Goal: Task Accomplishment & Management: Use online tool/utility

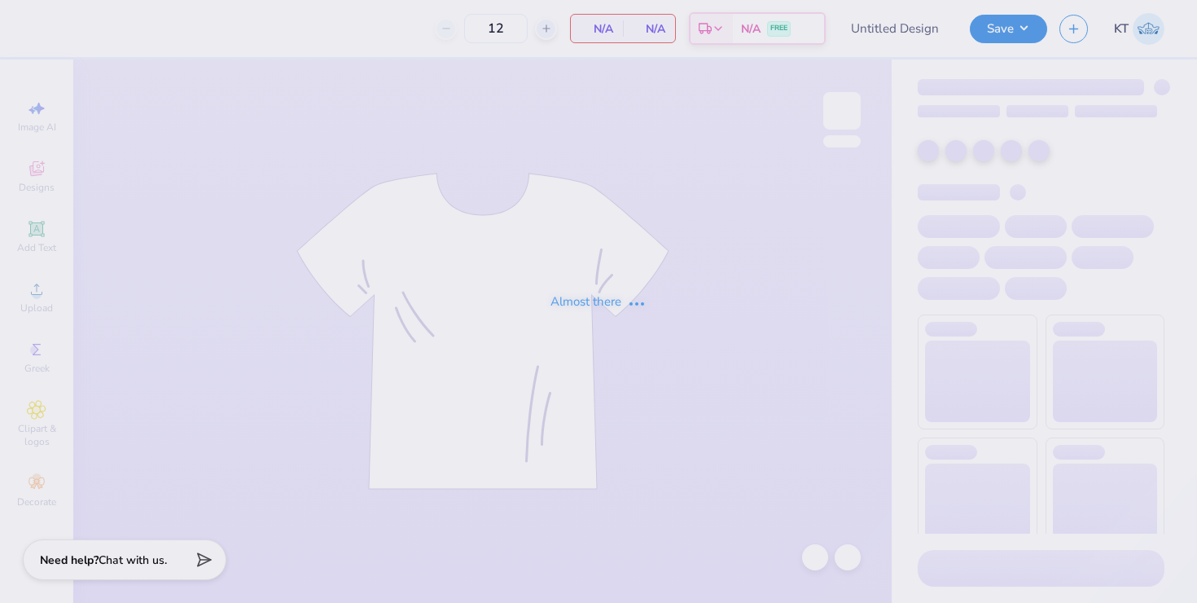
type input "Kappa micro shorts"
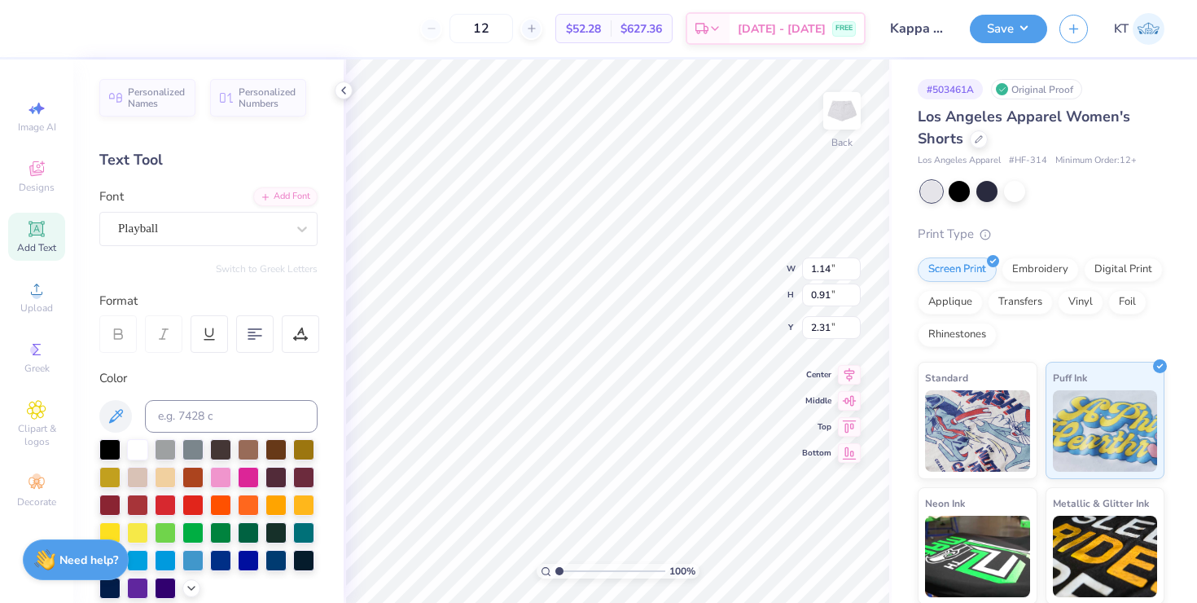
scroll to position [1, 0]
type textarea "1870"
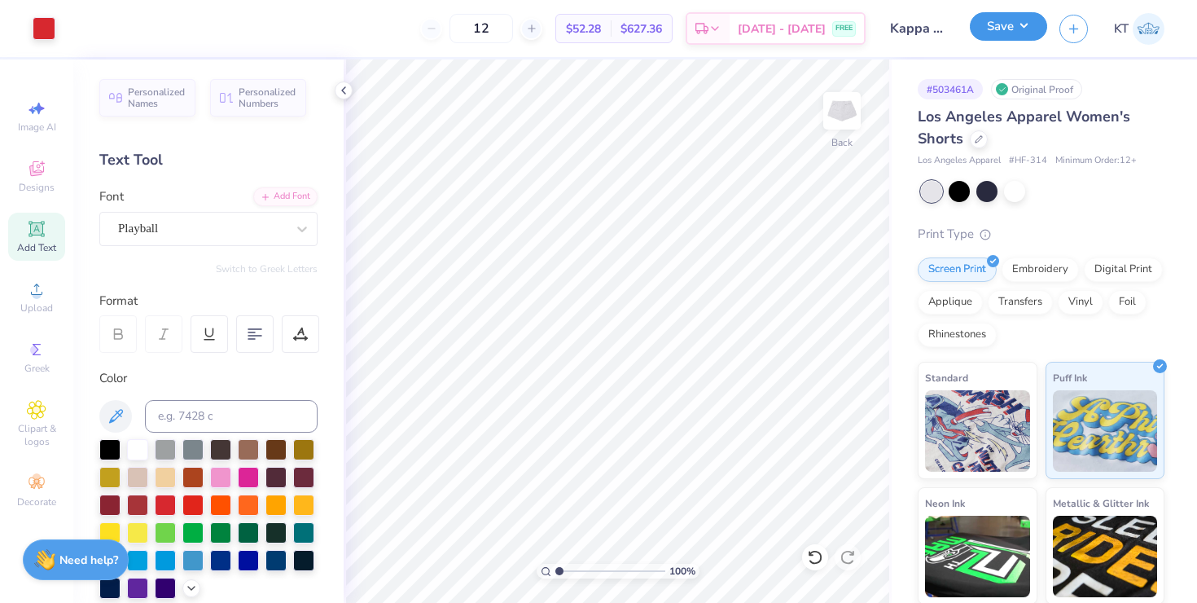
click at [999, 33] on button "Save" at bounding box center [1008, 26] width 77 height 28
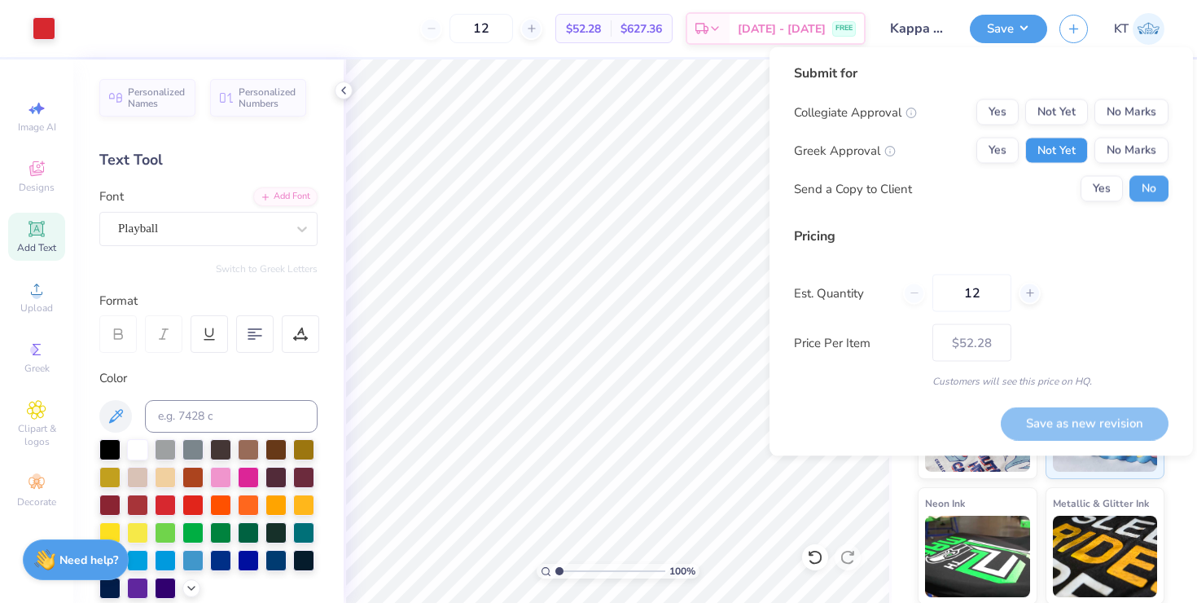
click at [1042, 147] on button "Not Yet" at bounding box center [1056, 151] width 63 height 26
click at [1015, 147] on button "Yes" at bounding box center [997, 151] width 42 height 26
click at [1168, 123] on div "Submit for Collegiate Approval Yes Not Yet No Marks Greek Approval Yes Not Yet …" at bounding box center [980, 251] width 423 height 409
click at [1128, 113] on button "No Marks" at bounding box center [1131, 112] width 74 height 26
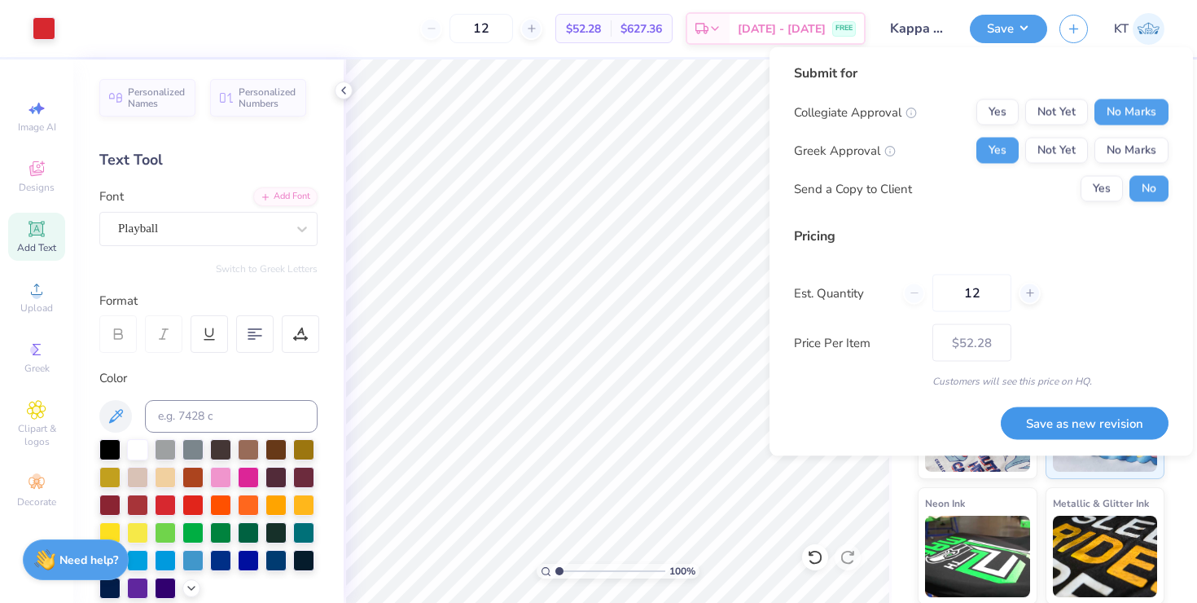
click at [1063, 417] on button "Save as new revision" at bounding box center [1085, 422] width 168 height 33
type input "$52.28"
click at [975, 295] on input "12" at bounding box center [971, 292] width 79 height 37
click at [971, 291] on input "12" at bounding box center [971, 292] width 79 height 37
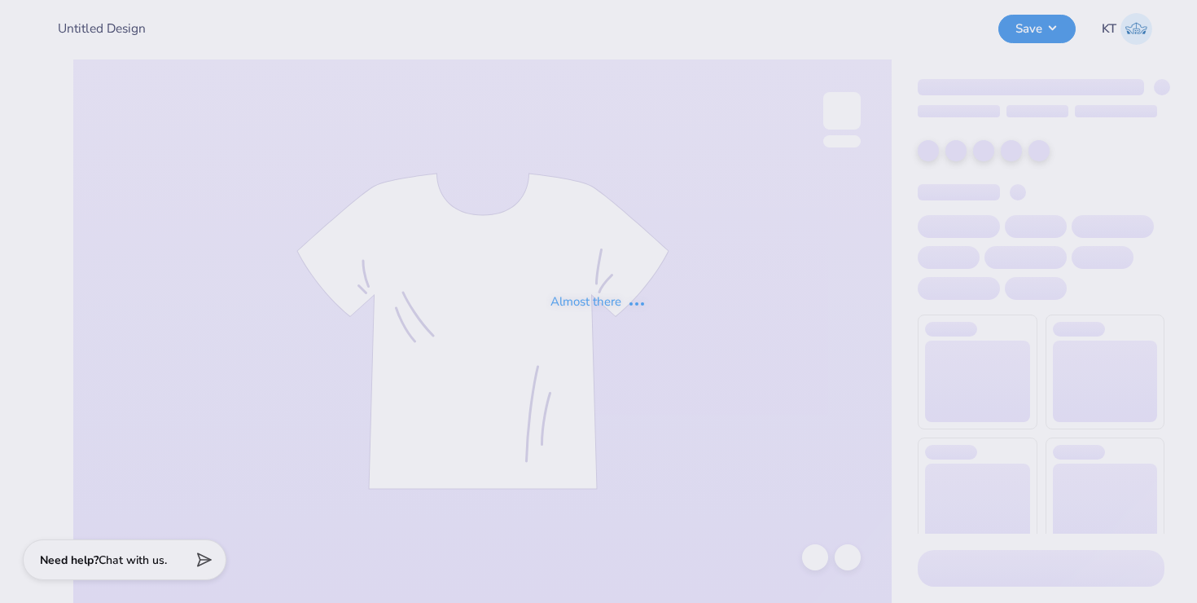
type input "Kappa micro shorts"
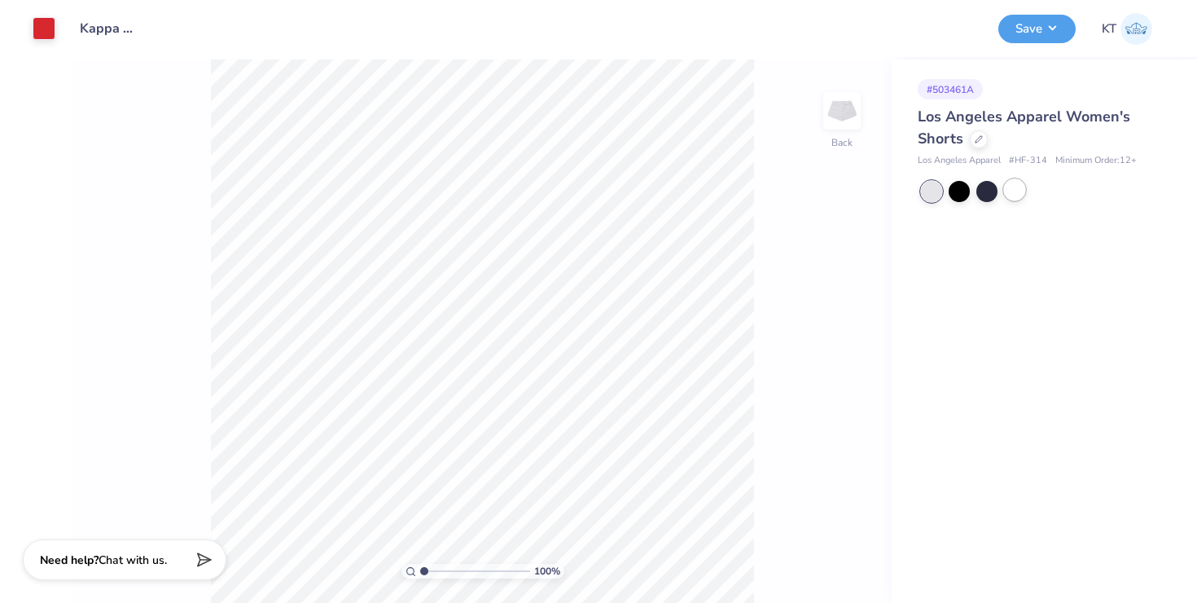
click at [1012, 197] on div at bounding box center [1014, 189] width 21 height 21
click at [1026, 23] on button "Save" at bounding box center [1036, 26] width 77 height 28
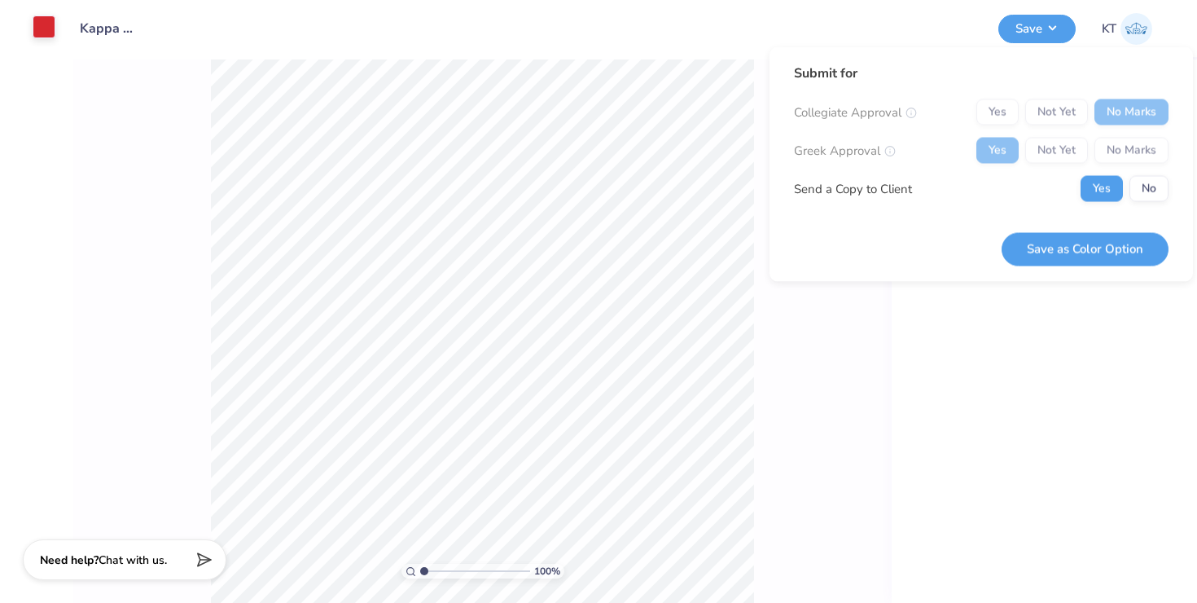
click at [46, 34] on div at bounding box center [44, 26] width 23 height 23
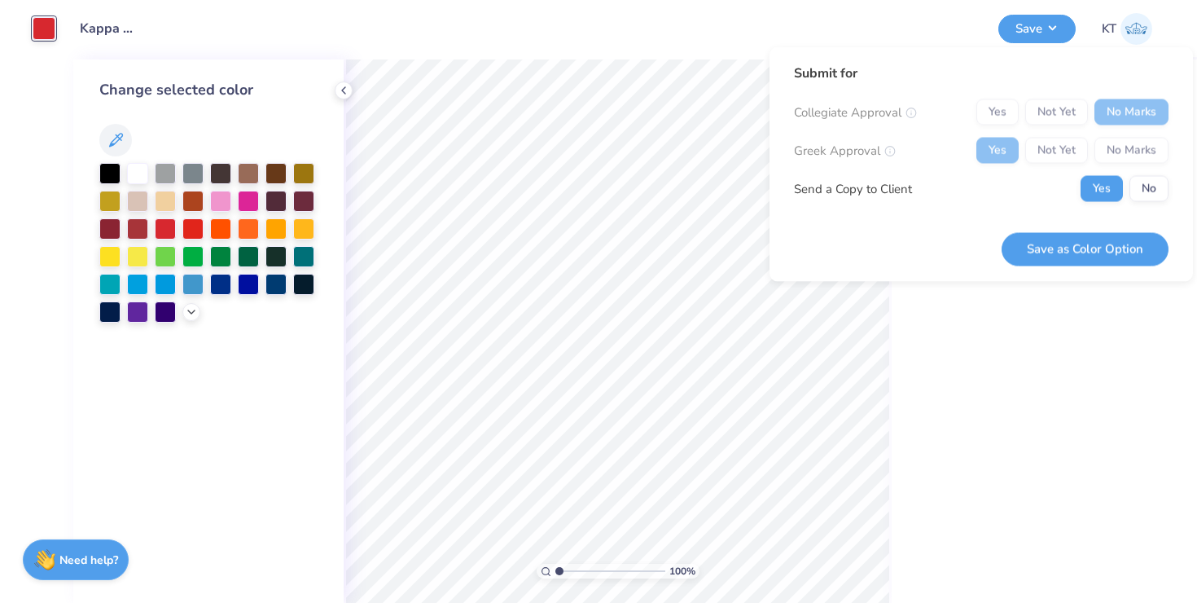
click at [55, 40] on div at bounding box center [44, 28] width 23 height 23
click at [50, 32] on div at bounding box center [44, 28] width 23 height 23
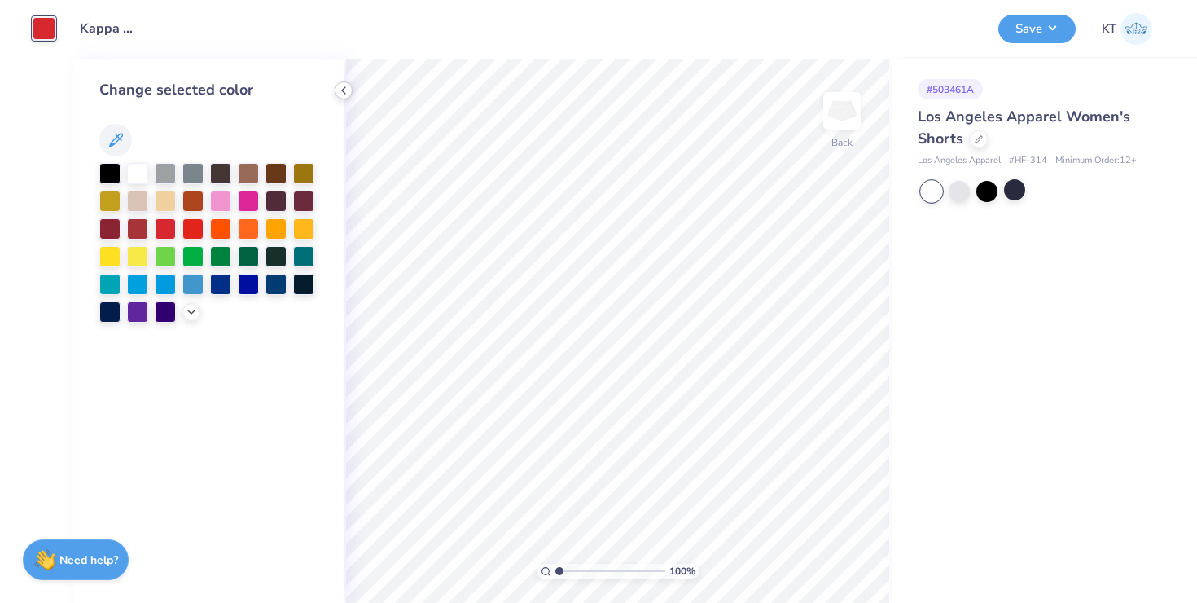
click at [340, 86] on icon at bounding box center [343, 90] width 13 height 13
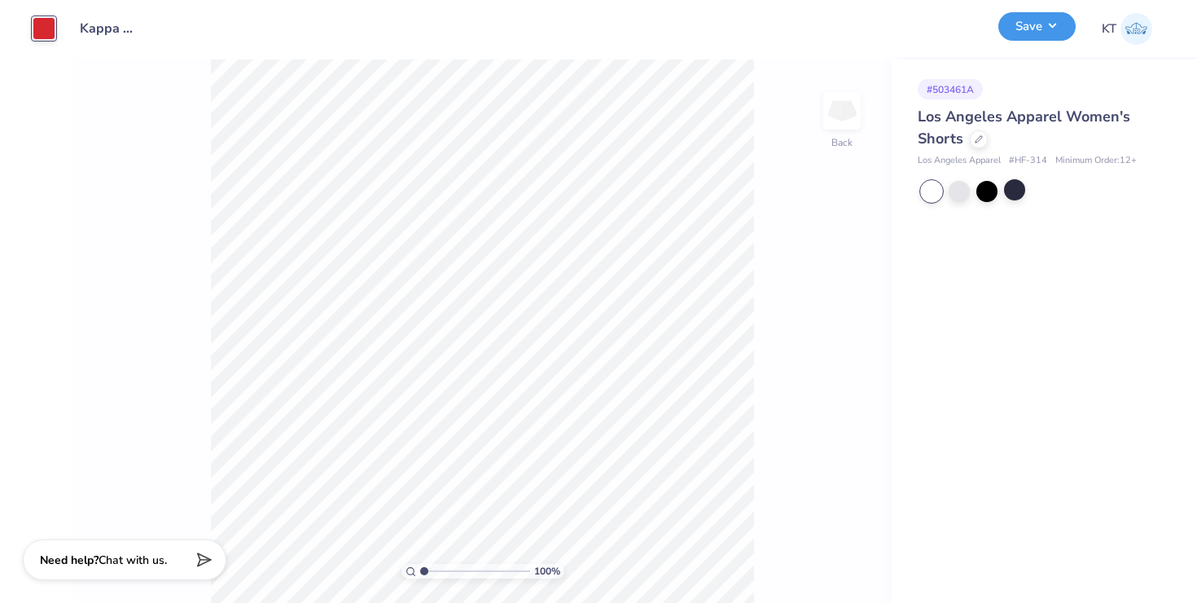
click at [1018, 35] on button "Save" at bounding box center [1036, 26] width 77 height 28
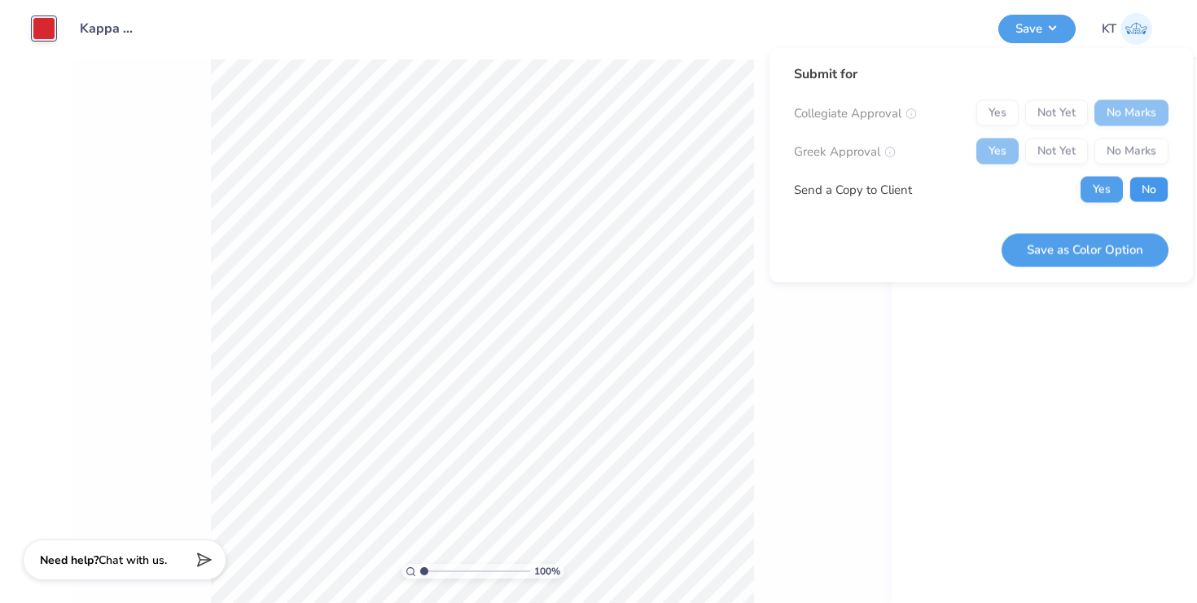
click at [1147, 195] on button "No" at bounding box center [1148, 190] width 39 height 26
click at [1125, 234] on button "Save as Color Option" at bounding box center [1084, 249] width 167 height 33
